Goal: Check status: Check status

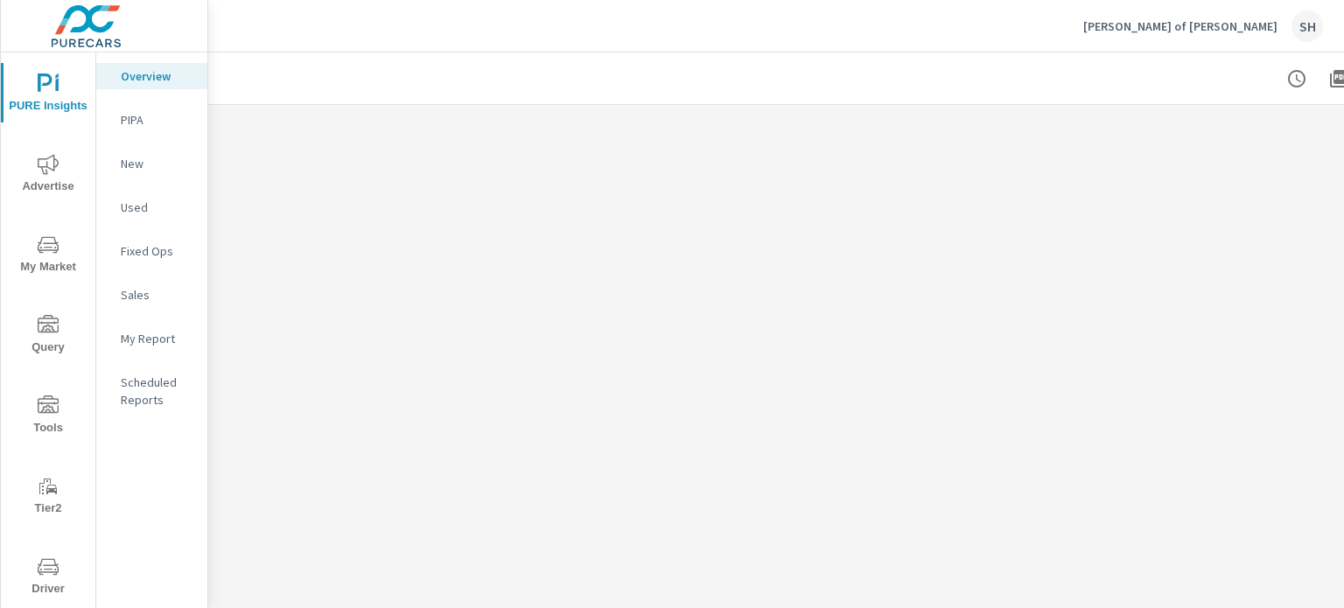
click at [60, 423] on span "Tools" at bounding box center [48, 417] width 84 height 43
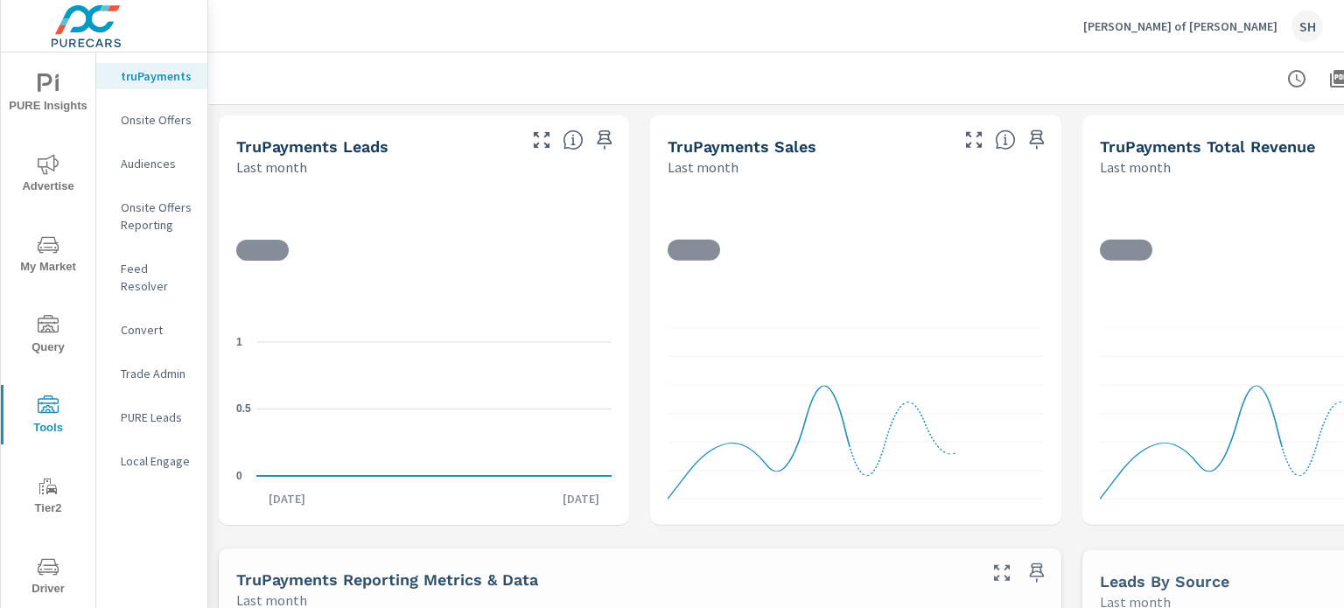
click at [168, 265] on p "Feed Resolver" at bounding box center [157, 277] width 73 height 35
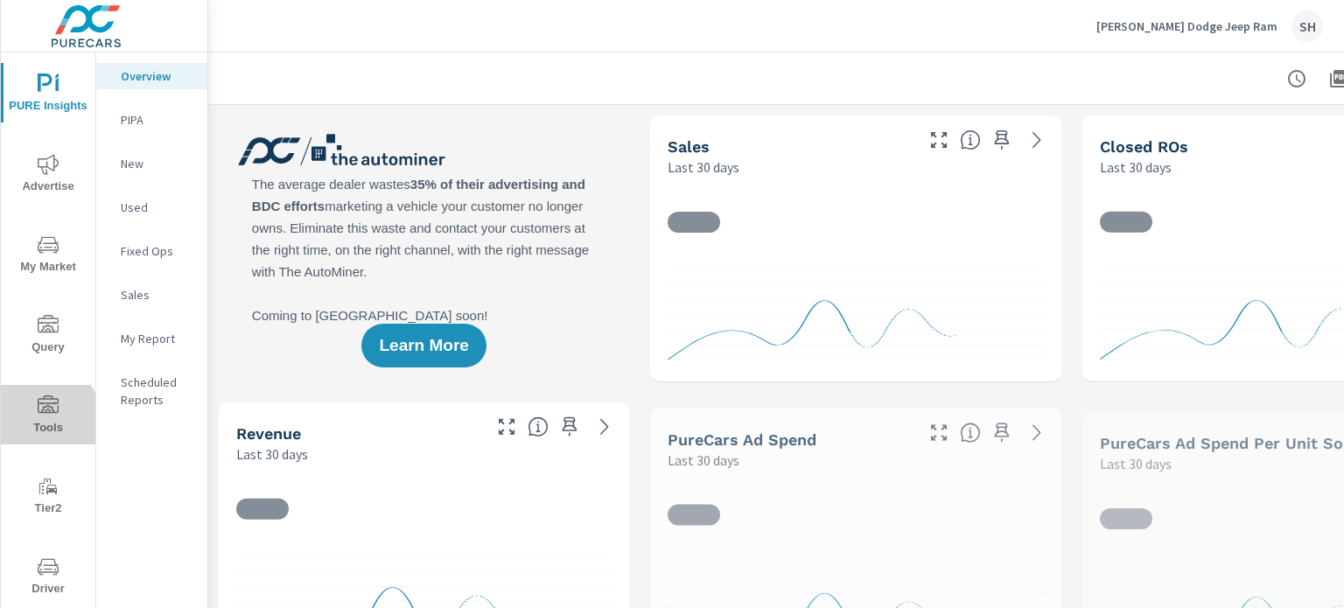
click at [37, 424] on span "Tools" at bounding box center [48, 417] width 84 height 43
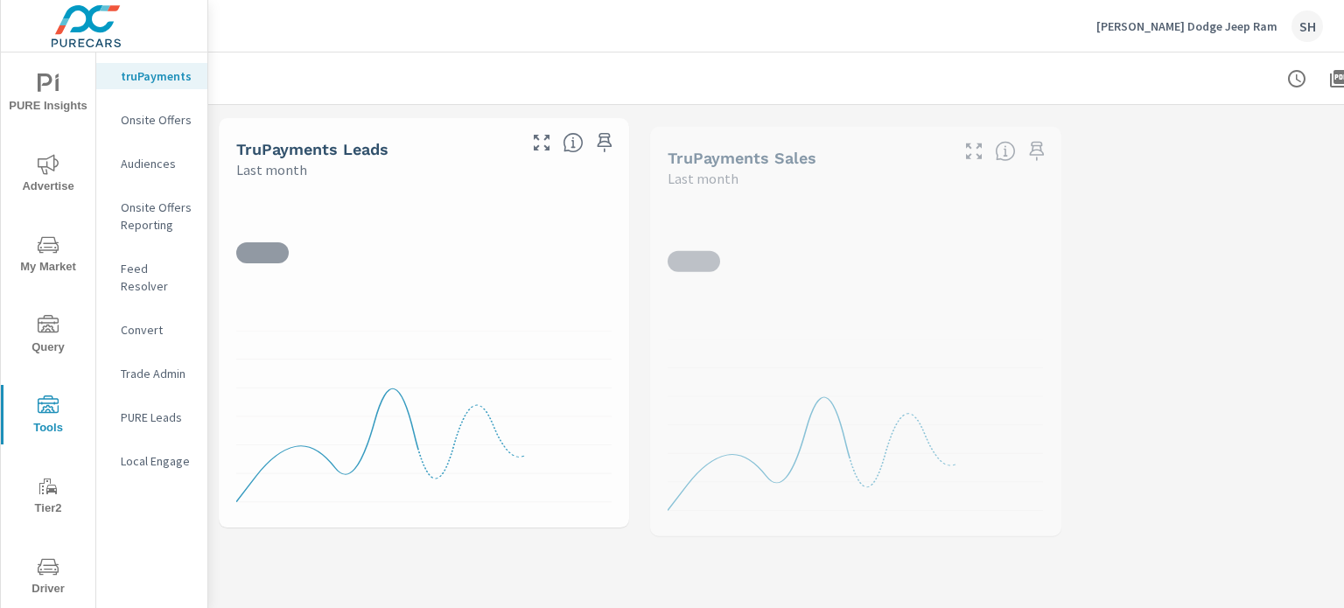
click at [165, 256] on div "Feed Resolver" at bounding box center [151, 278] width 111 height 44
